Goal: Task Accomplishment & Management: Manage account settings

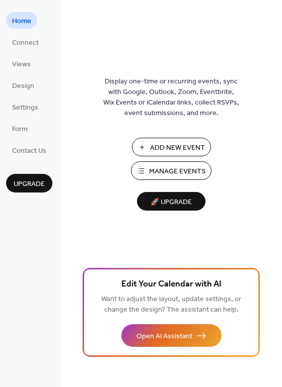
click at [163, 170] on span "Manage Events" at bounding box center [177, 172] width 56 height 11
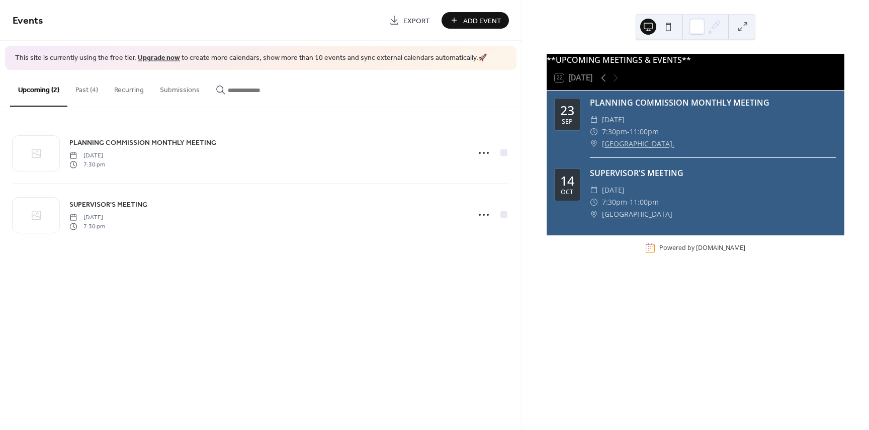
click at [78, 92] on button "Past (4)" at bounding box center [86, 88] width 39 height 36
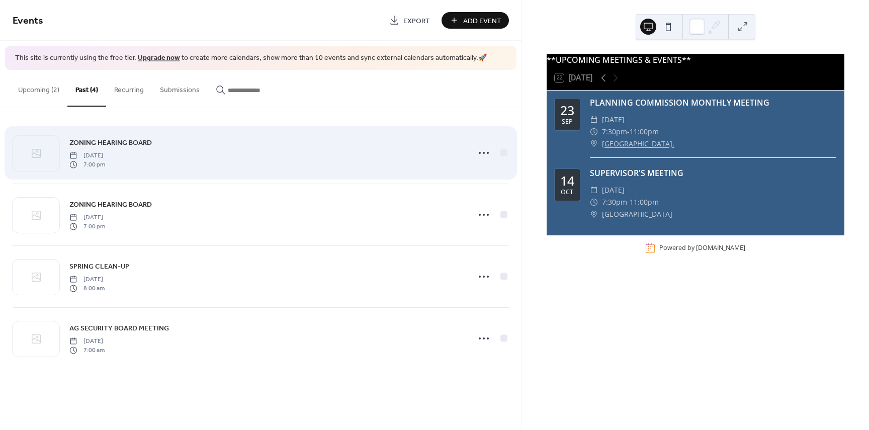
click at [142, 143] on span "ZONING HEARING BOARD" at bounding box center [110, 142] width 83 height 11
